Goal: Transaction & Acquisition: Purchase product/service

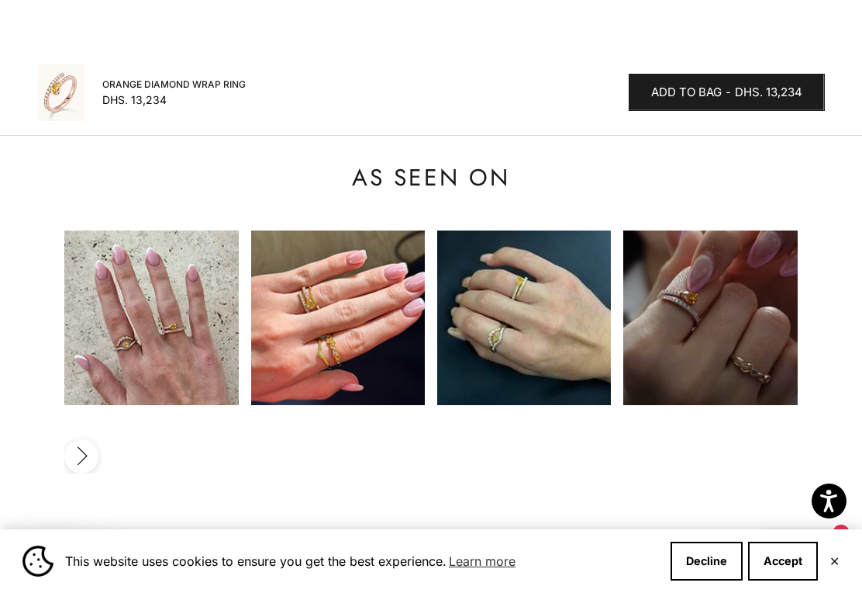
scroll to position [1547, 0]
click at [690, 265] on img at bounding box center [711, 318] width 174 height 174
click at [717, 243] on img at bounding box center [711, 317] width 174 height 174
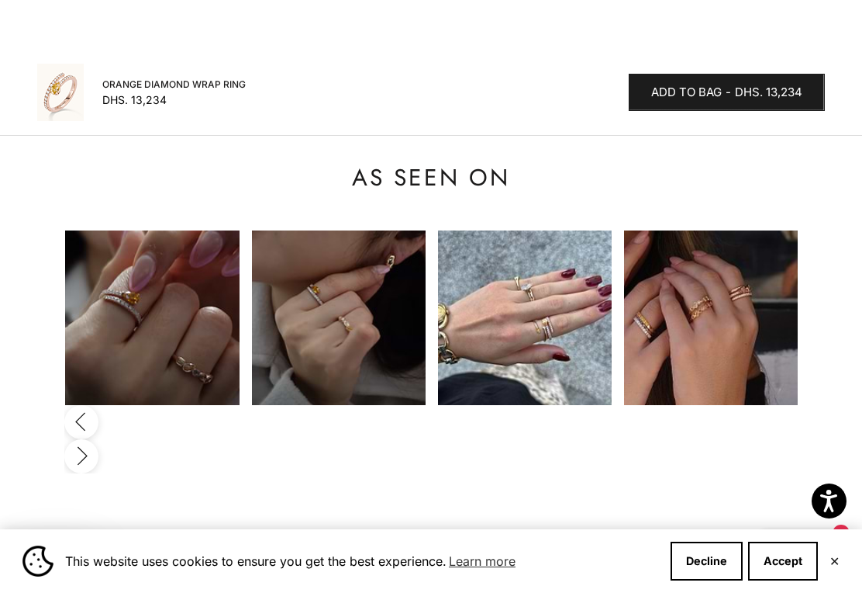
scroll to position [0, 559]
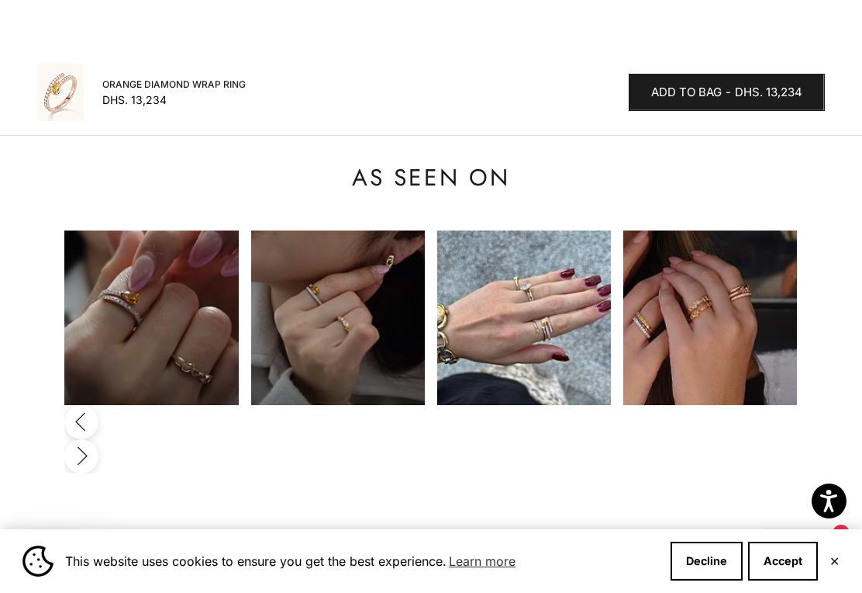
click at [137, 105] on sale-price "Sale price Dhs. 13,234" at bounding box center [134, 100] width 64 height 16
click at [674, 252] on img at bounding box center [711, 317] width 174 height 174
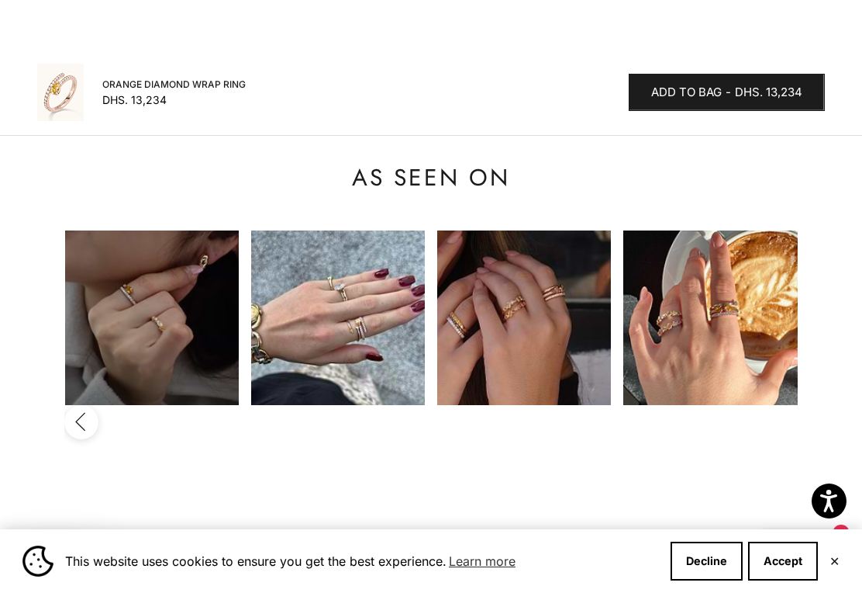
click at [697, 264] on img at bounding box center [711, 317] width 174 height 174
click at [715, 253] on img at bounding box center [711, 317] width 174 height 174
click at [733, 246] on img at bounding box center [711, 317] width 174 height 174
click at [754, 247] on img at bounding box center [711, 317] width 174 height 174
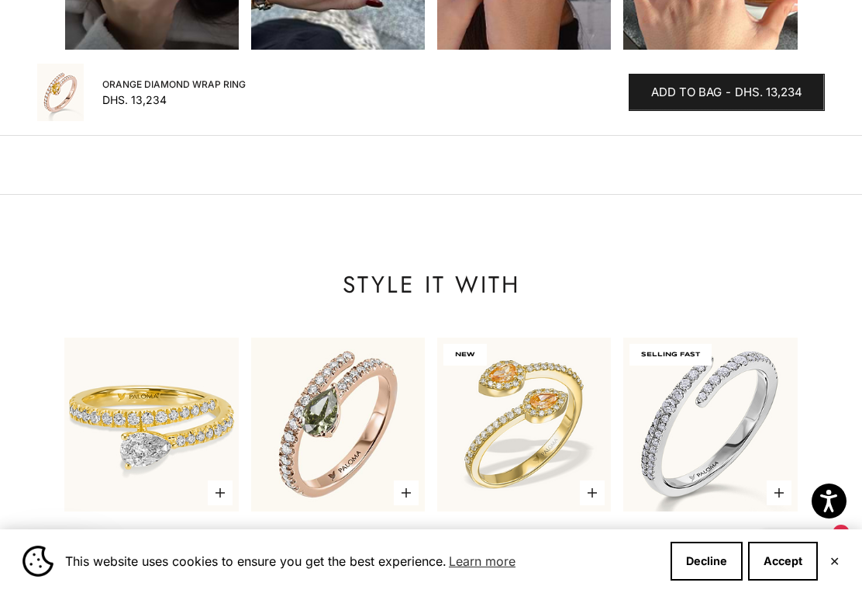
scroll to position [1900, 0]
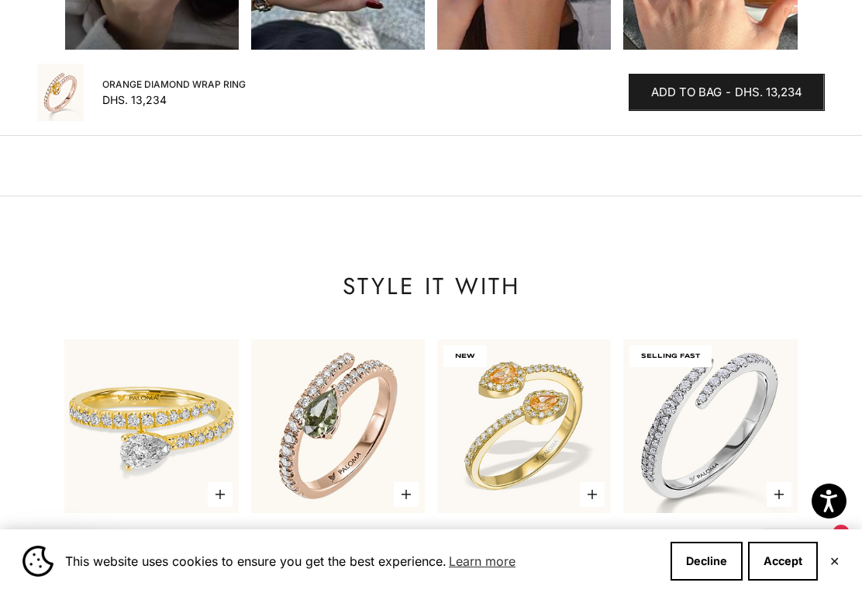
click at [737, 572] on label "Rose Gold" at bounding box center [730, 580] width 17 height 17
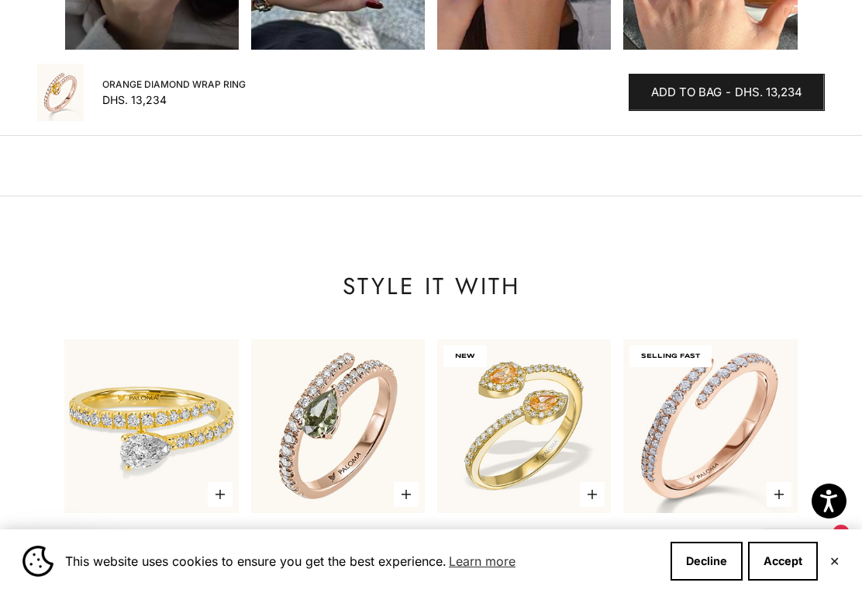
click at [134, 592] on div "5.0 out of 5.0 stars" at bounding box center [138, 603] width 53 height 9
click at [151, 572] on label "White Gold" at bounding box center [151, 580] width 17 height 17
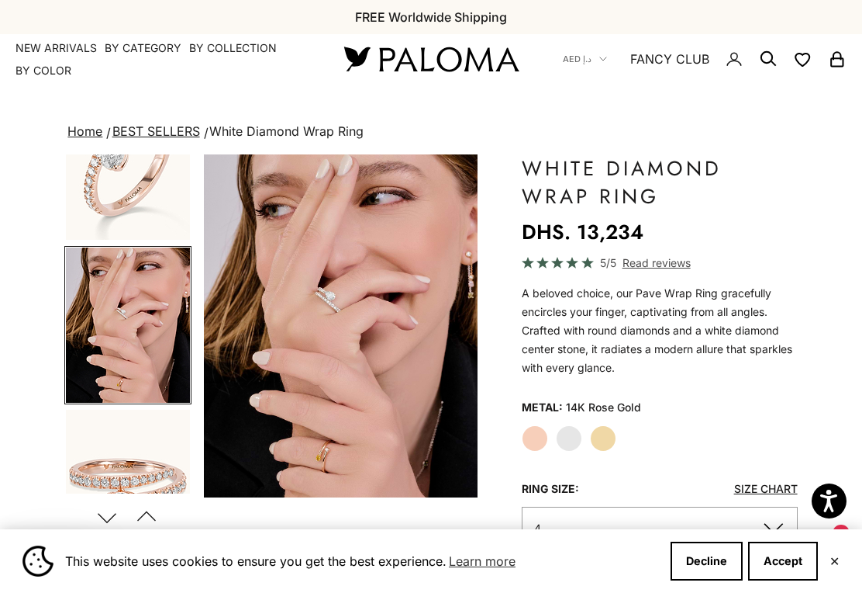
scroll to position [0, 296]
